Goal: Navigation & Orientation: Find specific page/section

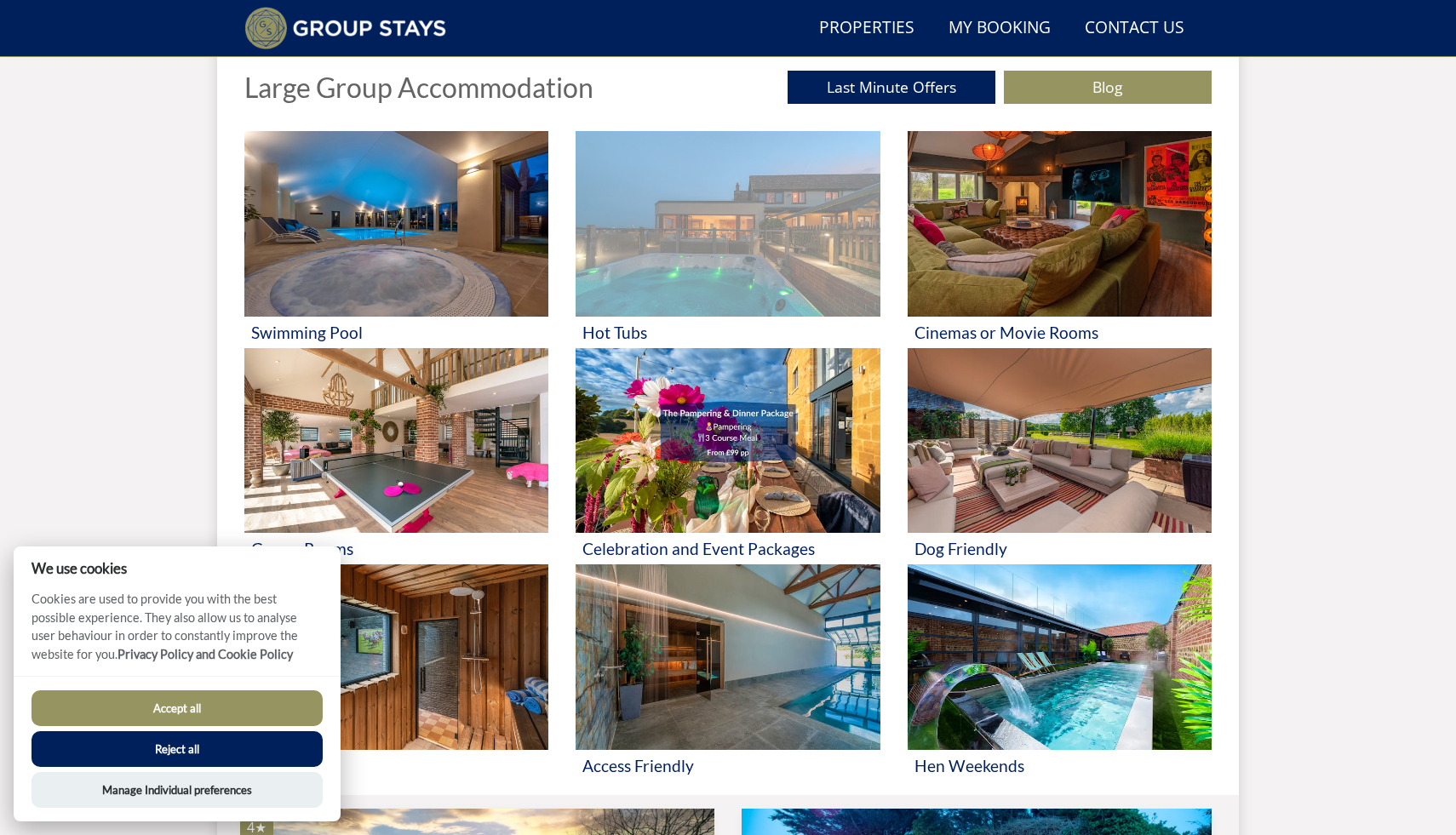
scroll to position [652, 0]
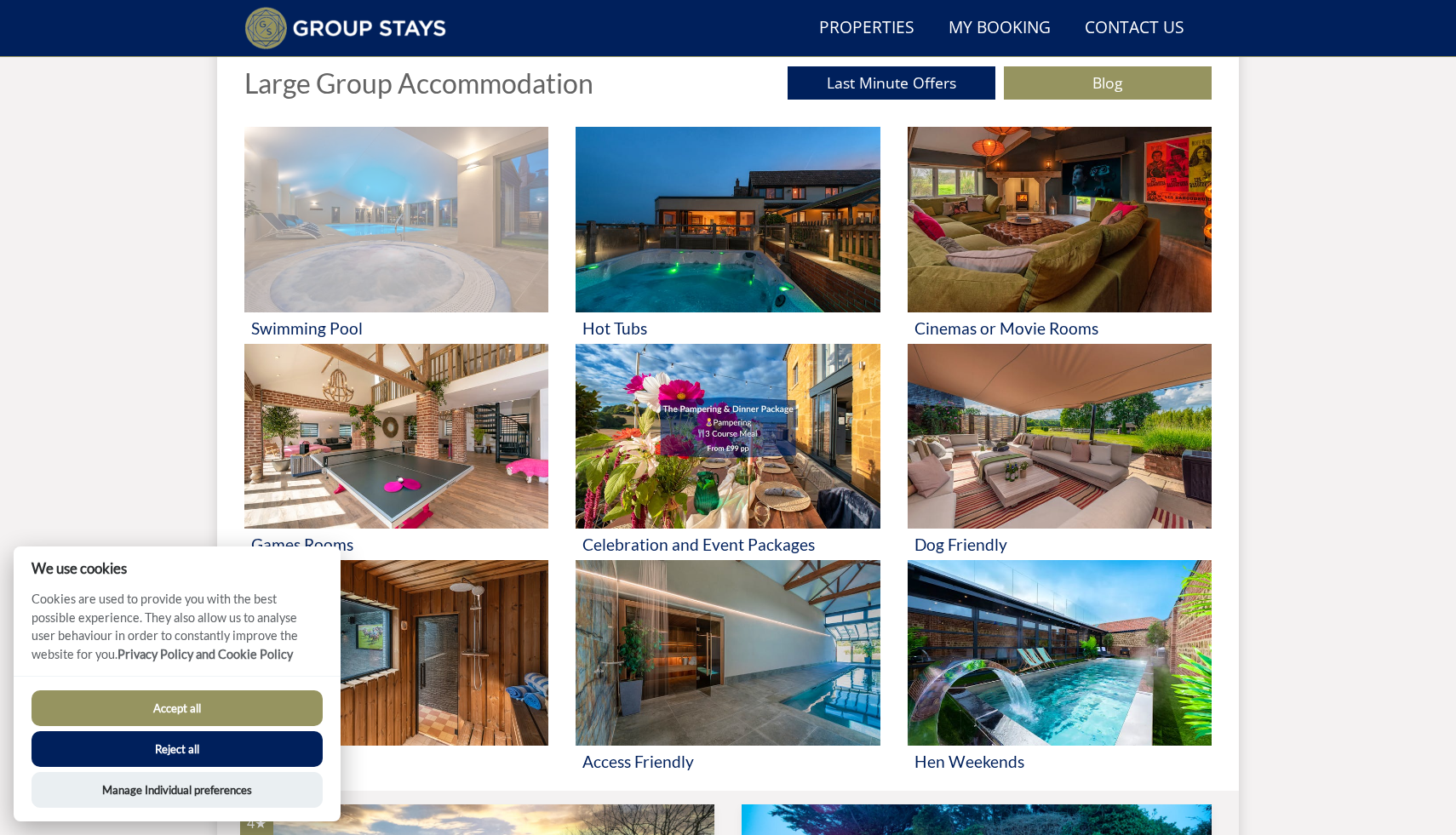
click at [425, 266] on img at bounding box center [396, 219] width 303 height 185
click at [424, 266] on img at bounding box center [396, 219] width 303 height 185
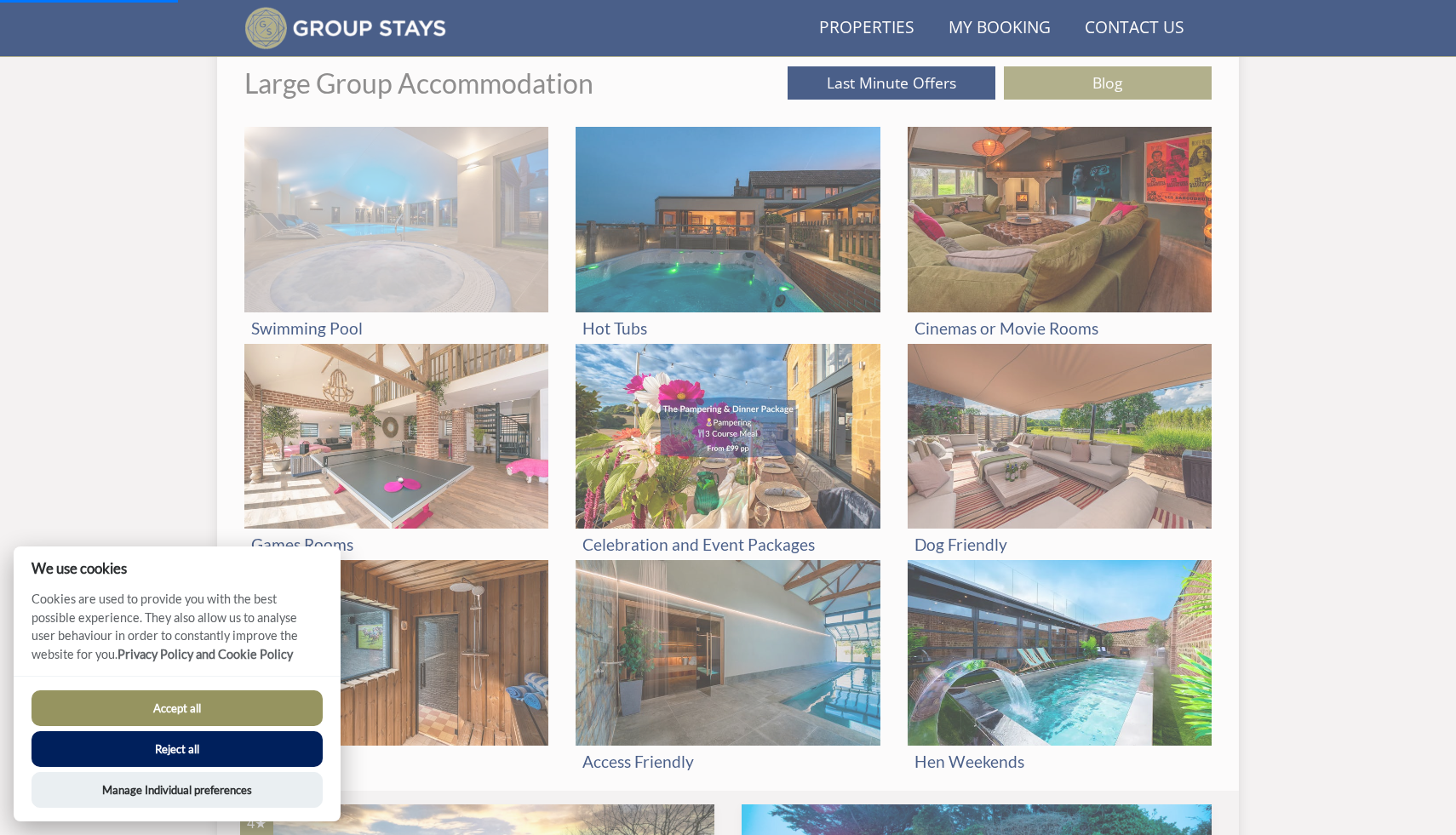
click at [332, 278] on img at bounding box center [396, 219] width 303 height 185
click at [333, 278] on img at bounding box center [396, 219] width 303 height 185
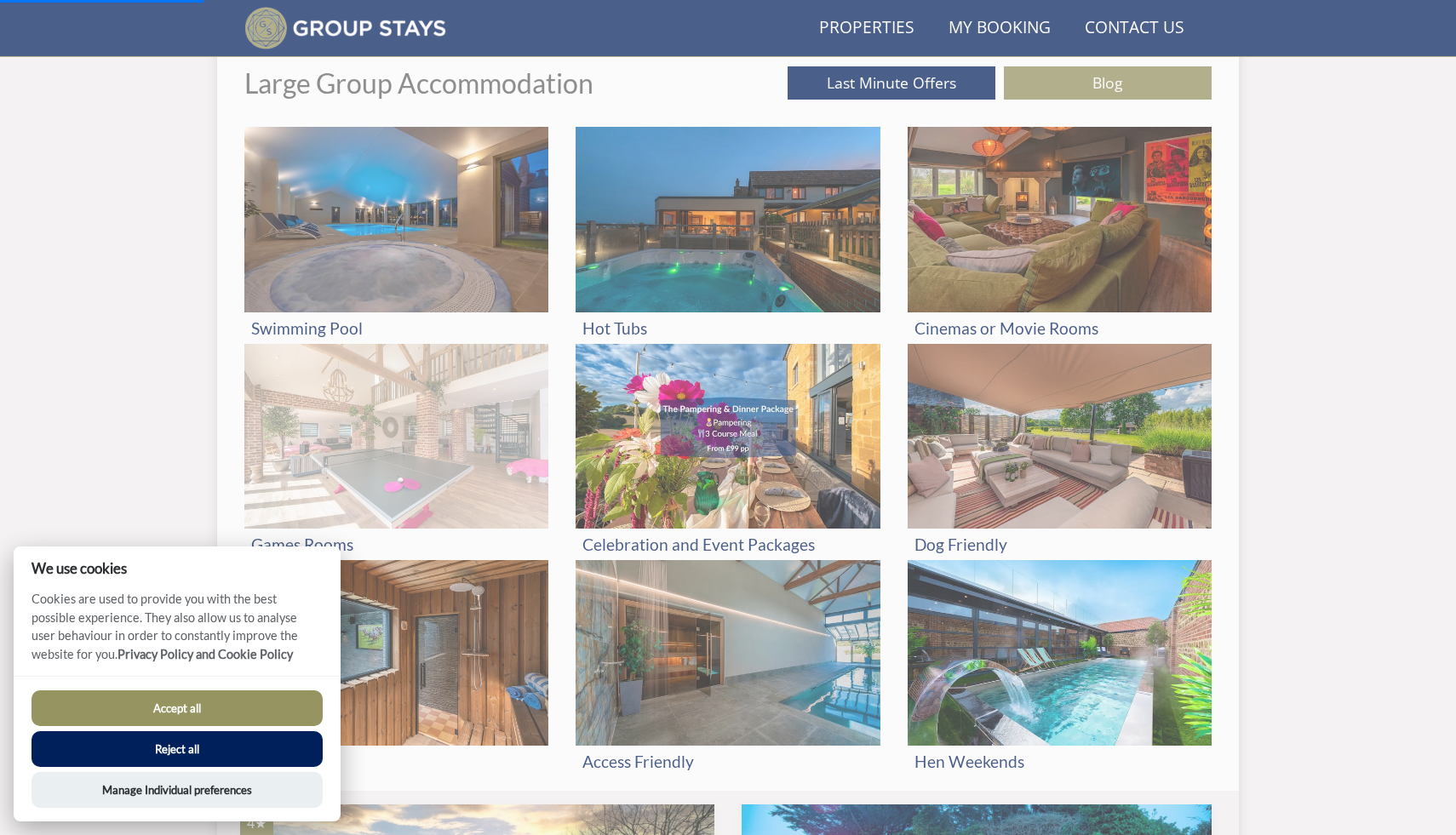
click at [458, 473] on img at bounding box center [396, 436] width 303 height 185
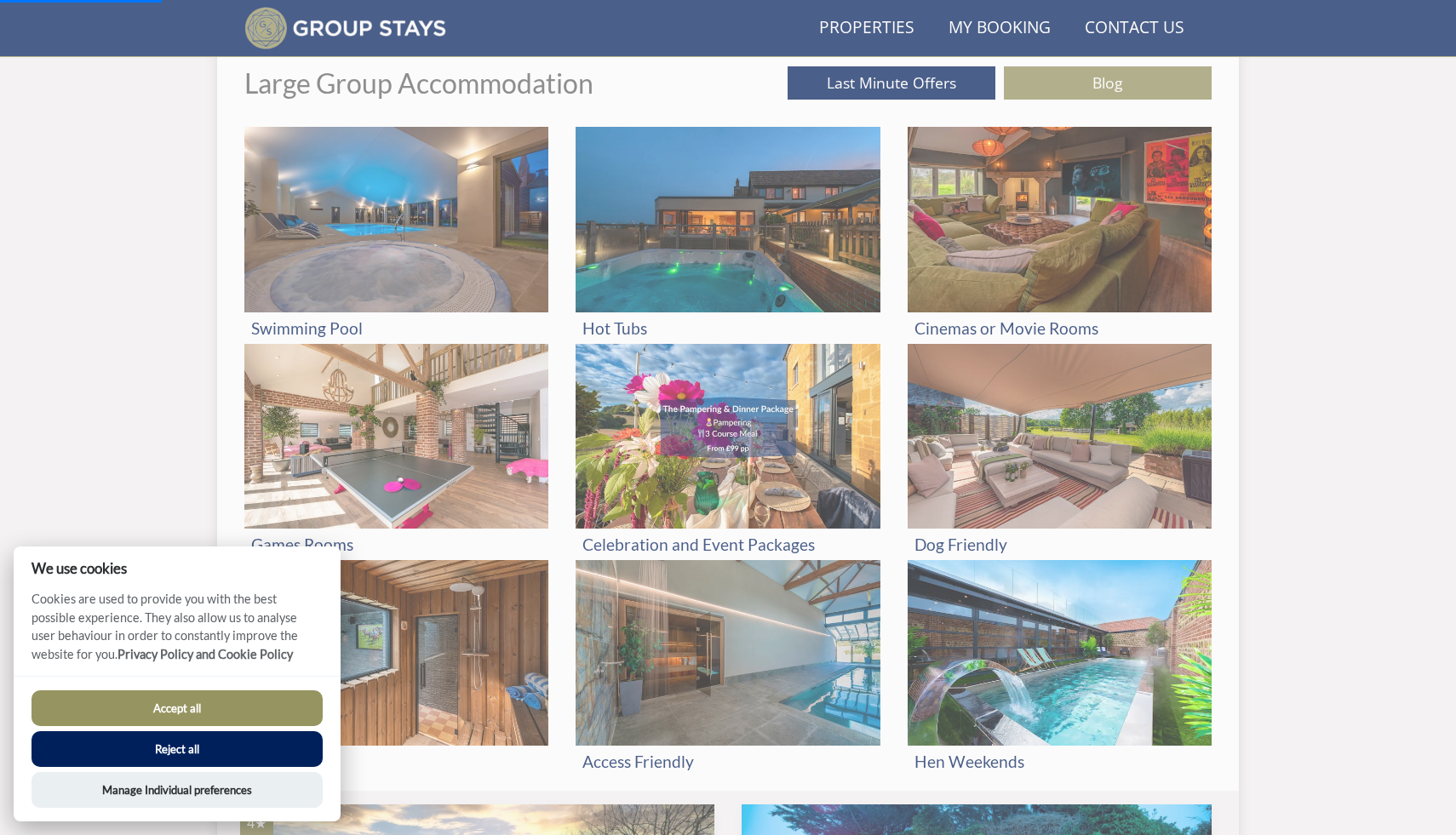
click at [256, 702] on button "Accept all" at bounding box center [176, 708] width 291 height 36
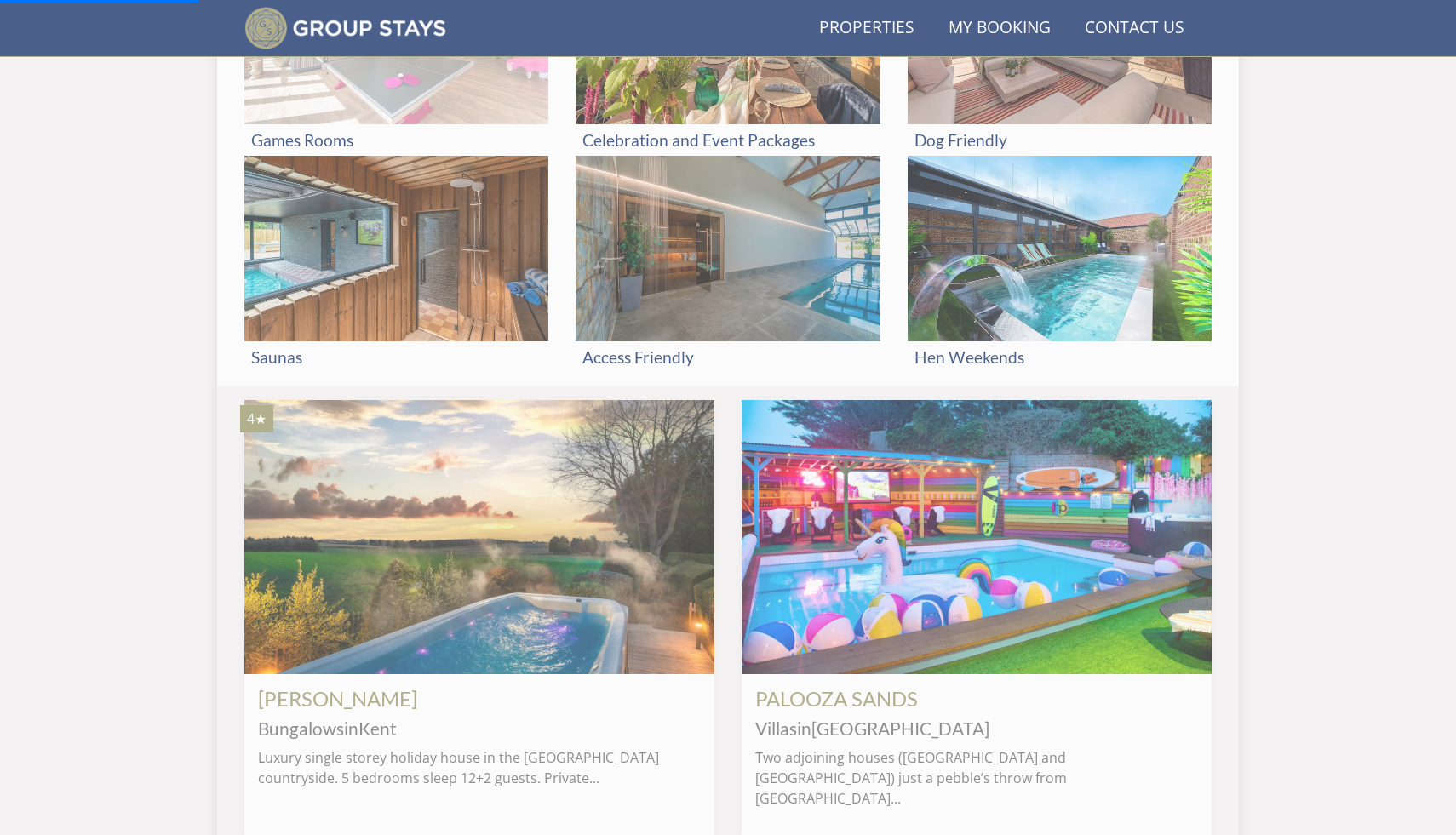
scroll to position [1114, 0]
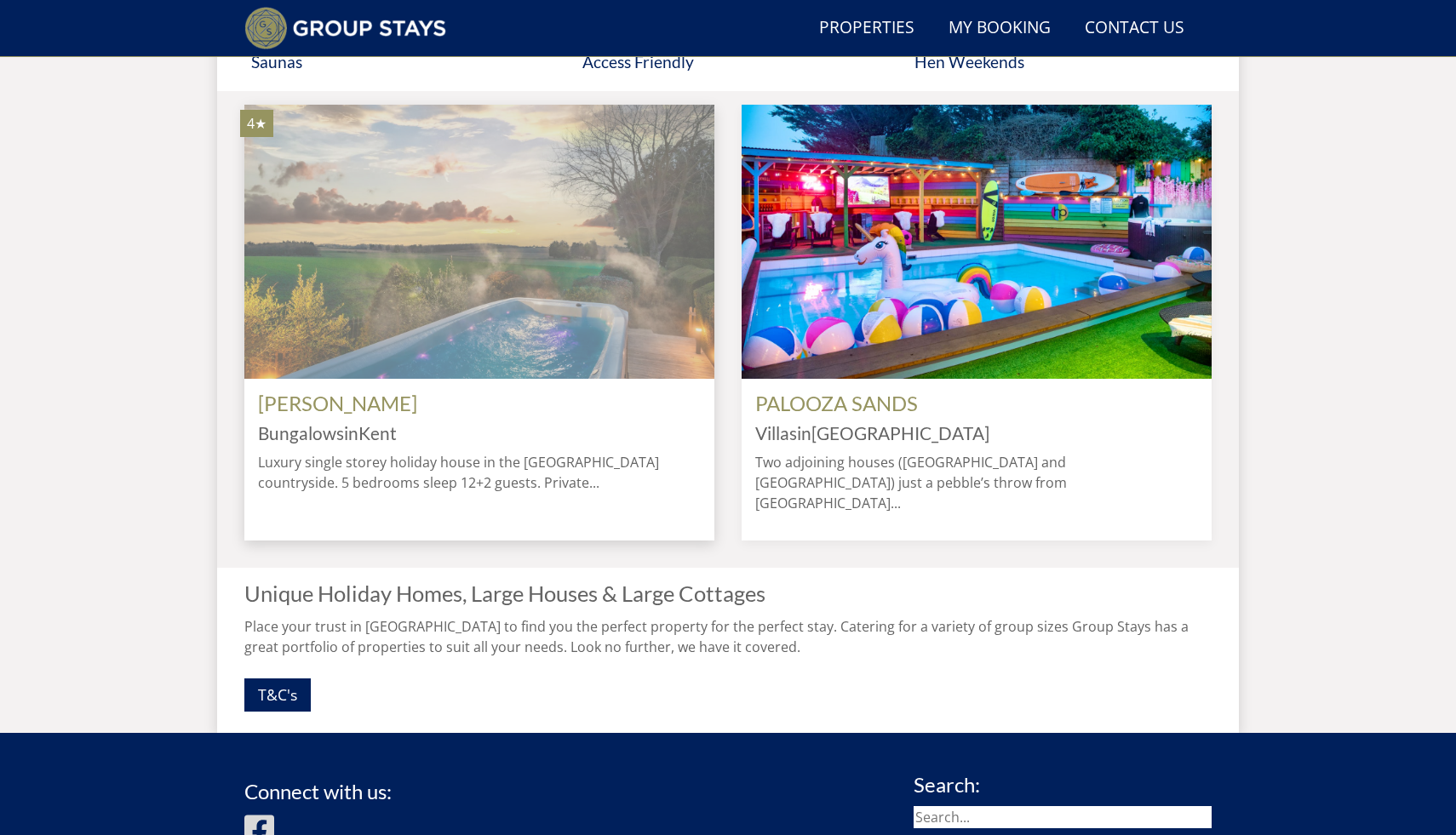
scroll to position [1353, 0]
